Goal: Obtain resource: Obtain resource

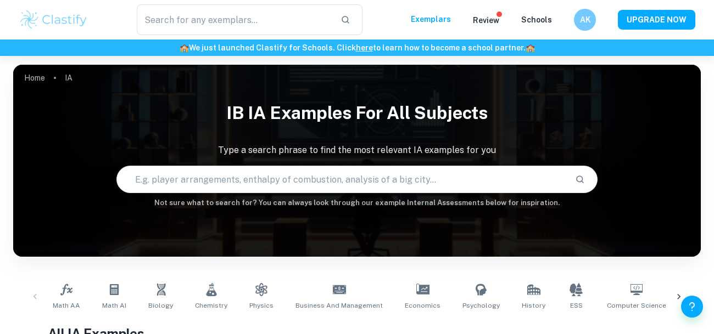
click at [498, 176] on input "text" at bounding box center [341, 179] width 449 height 31
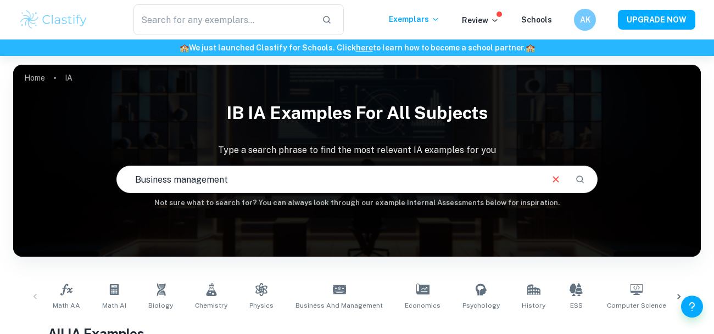
type input "Business management"
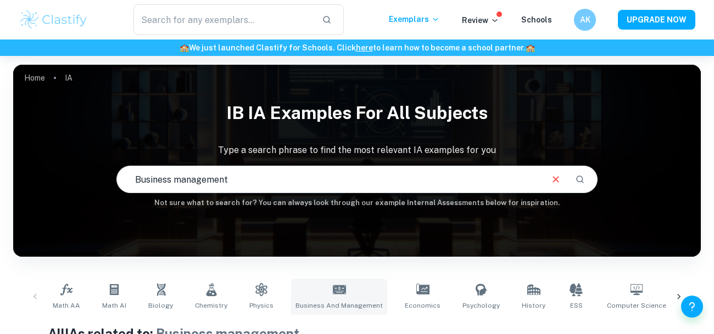
click at [328, 297] on link "Business and Management" at bounding box center [339, 297] width 96 height 36
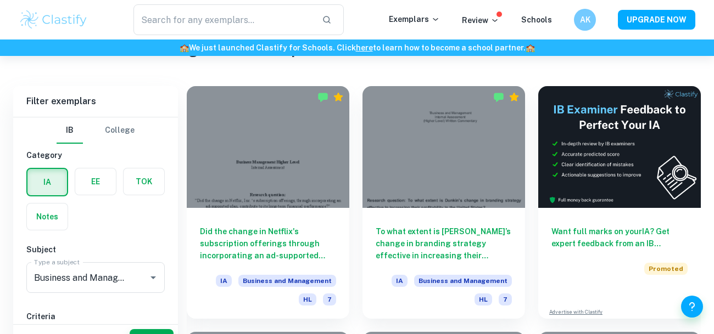
scroll to position [345, 0]
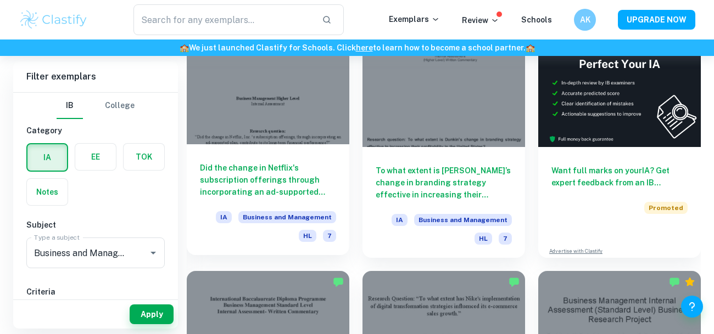
click at [248, 139] on div at bounding box center [268, 84] width 163 height 122
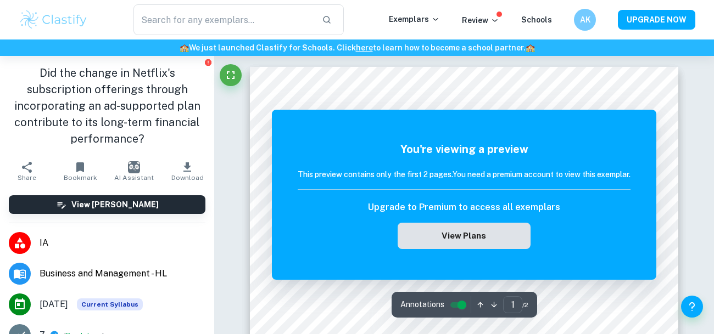
click at [408, 238] on button "View Plans" at bounding box center [464, 236] width 133 height 26
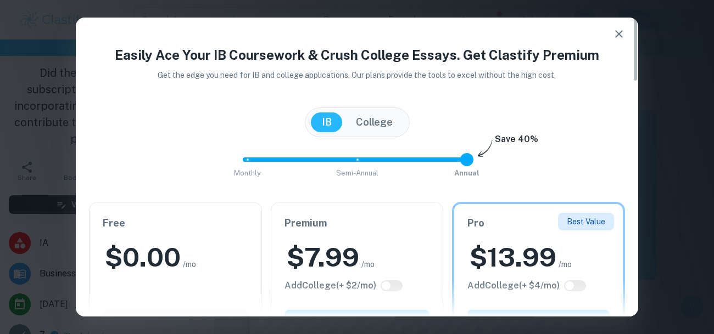
click at [619, 34] on icon "button" at bounding box center [619, 34] width 8 height 8
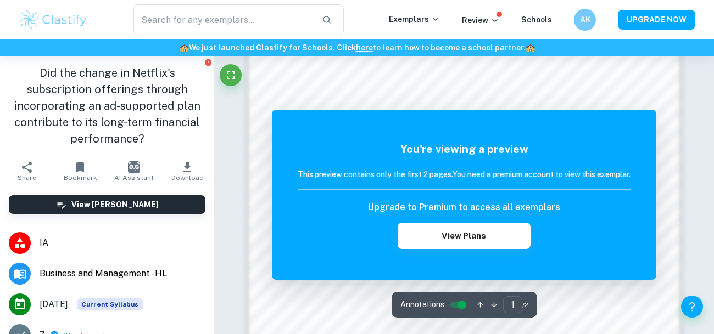
scroll to position [705, 0]
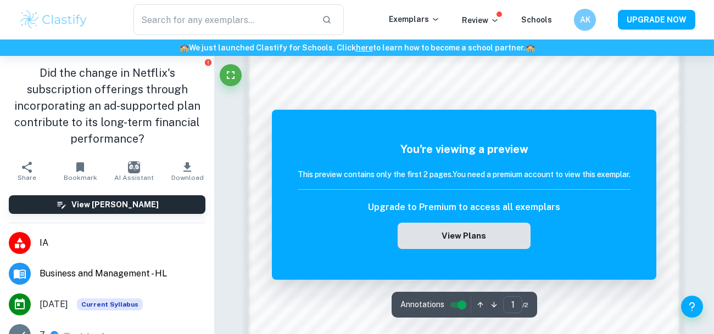
click at [497, 244] on button "View Plans" at bounding box center [464, 236] width 133 height 26
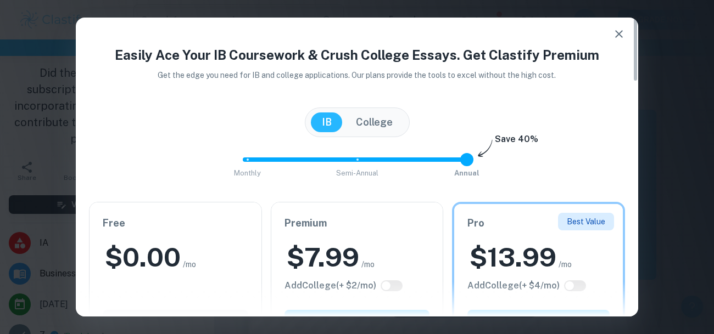
click at [481, 242] on h2 "$ 13.99" at bounding box center [513, 257] width 87 height 35
click at [616, 31] on icon "button" at bounding box center [619, 34] width 8 height 8
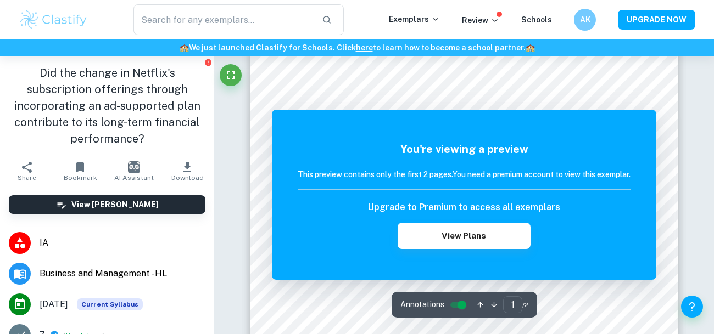
scroll to position [76, 0]
click at [587, 18] on h6 "AK" at bounding box center [585, 20] width 13 height 12
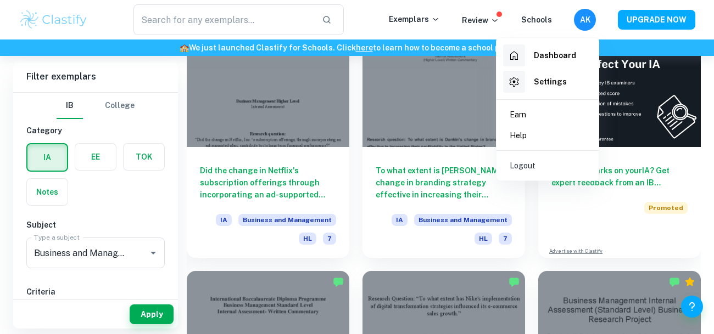
click at [535, 170] on li "Logout" at bounding box center [547, 165] width 93 height 21
